Goal: Information Seeking & Learning: Check status

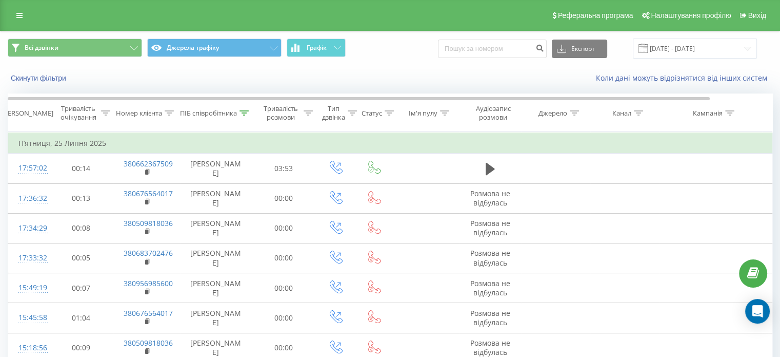
click at [29, 16] on div "Реферальна програма Налаштування профілю Вихід" at bounding box center [390, 15] width 780 height 31
click at [25, 16] on link at bounding box center [19, 15] width 18 height 14
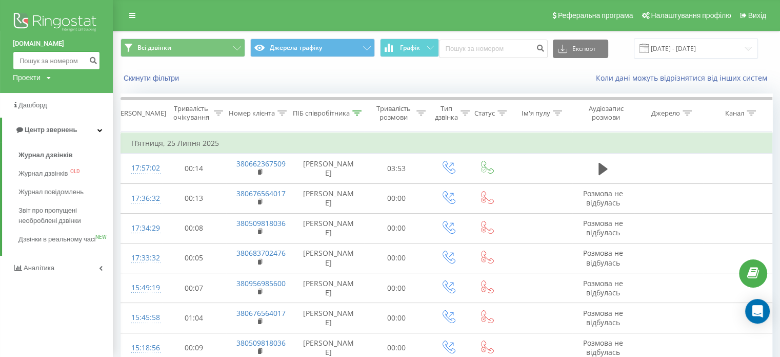
click at [52, 54] on input at bounding box center [56, 60] width 87 height 18
paste input "380982170594"
type input "380982170594"
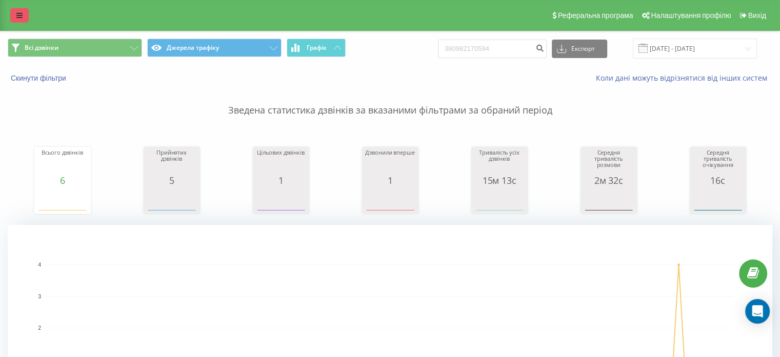
click at [21, 8] on link at bounding box center [19, 15] width 18 height 14
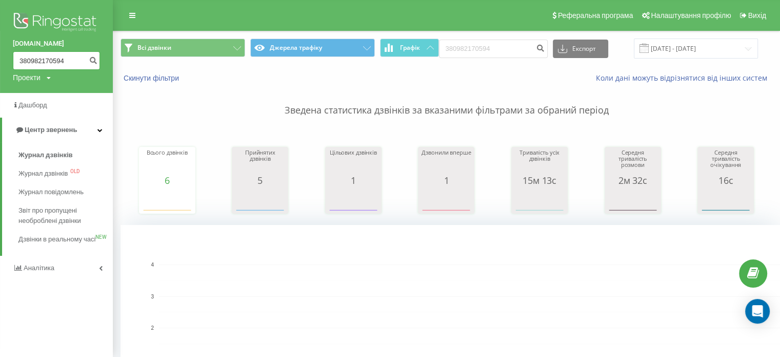
click at [45, 55] on input "380982170594" at bounding box center [56, 60] width 87 height 18
paste input "50548048"
type input "380505480484"
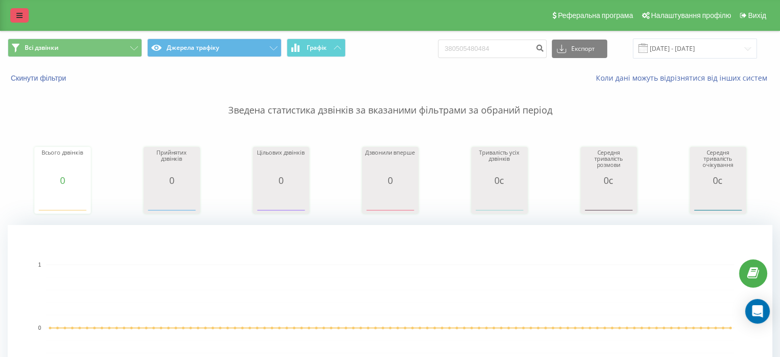
click at [17, 19] on link at bounding box center [19, 15] width 18 height 14
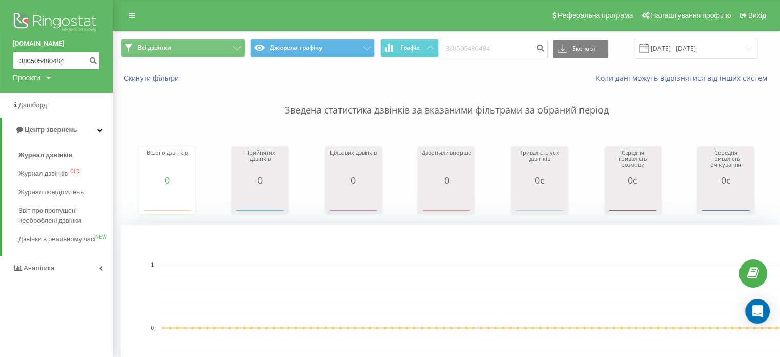
click at [29, 61] on input "380505480484" at bounding box center [56, 60] width 87 height 18
paste input "987731780"
type input "380987731780"
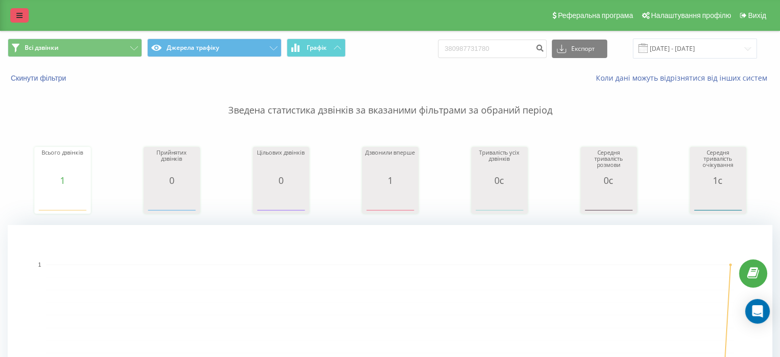
click at [22, 17] on icon at bounding box center [19, 15] width 6 height 7
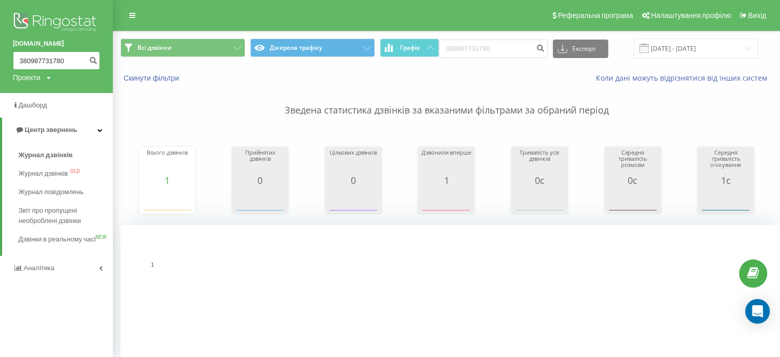
click at [30, 61] on input "380987731780" at bounding box center [56, 60] width 87 height 18
paste input "9484549"
type input "380989484549"
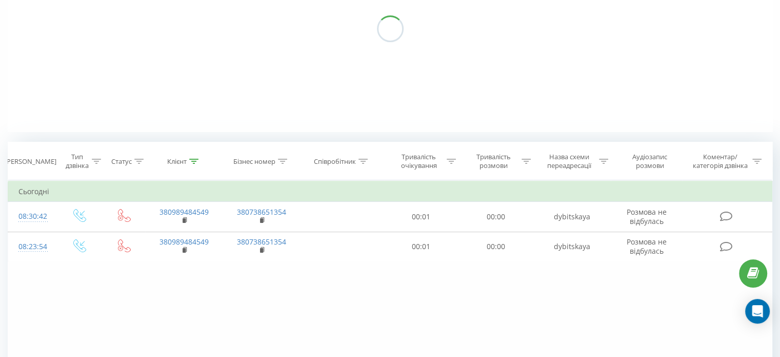
scroll to position [156, 0]
